Goal: Information Seeking & Learning: Learn about a topic

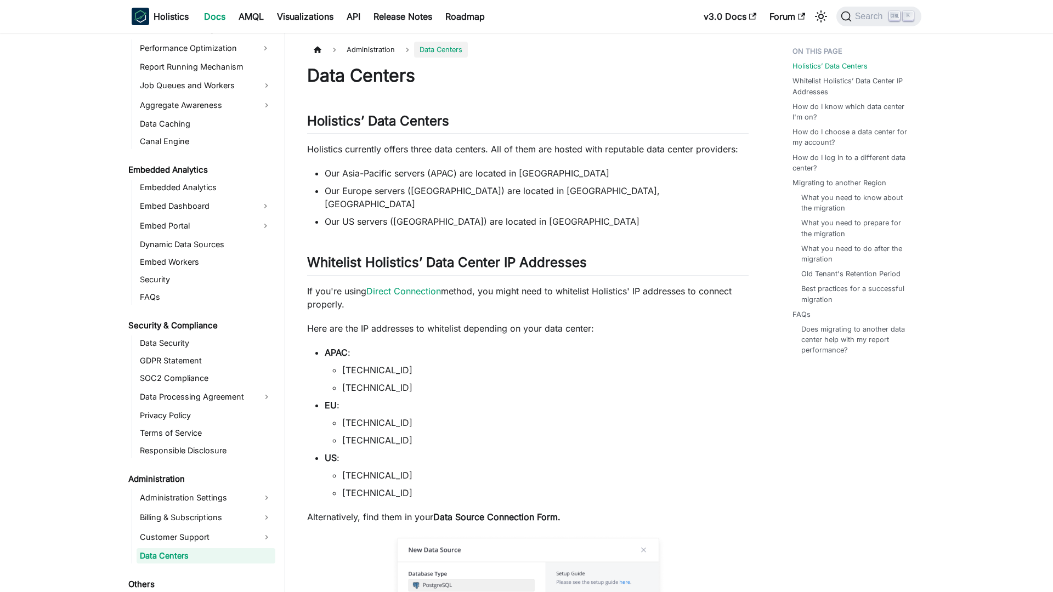
scroll to position [1077, 0]
